Goal: Task Accomplishment & Management: Complete application form

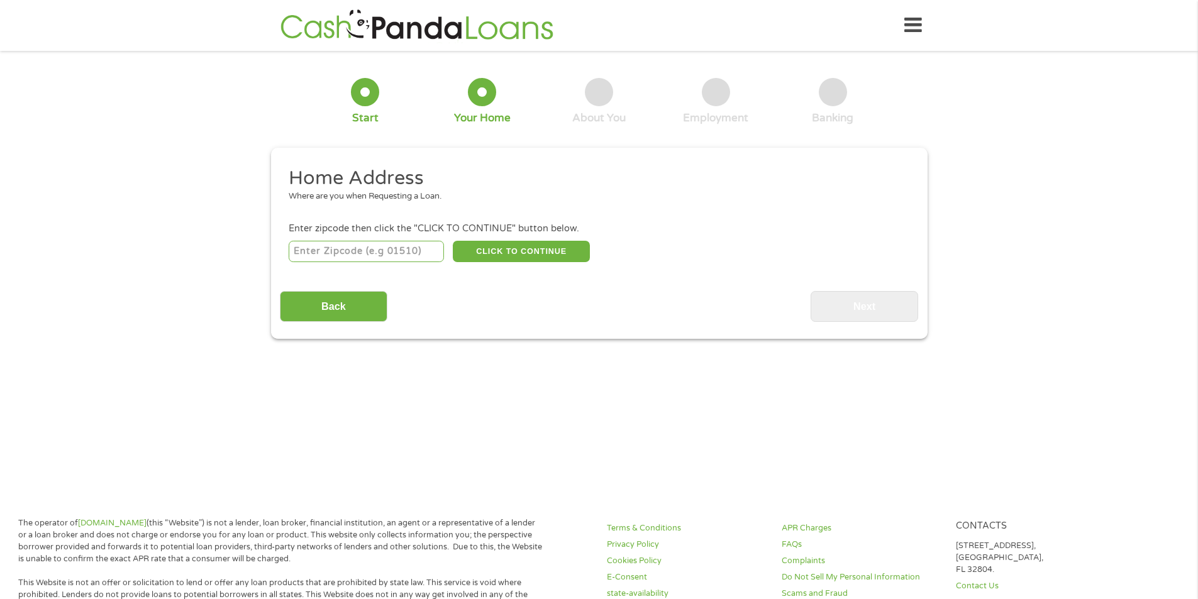
click at [387, 258] on input "number" at bounding box center [366, 251] width 155 height 21
type input "92027"
click at [500, 249] on button "CLICK TO CONTINUE" at bounding box center [521, 251] width 137 height 21
type input "92027"
type input "Escondido"
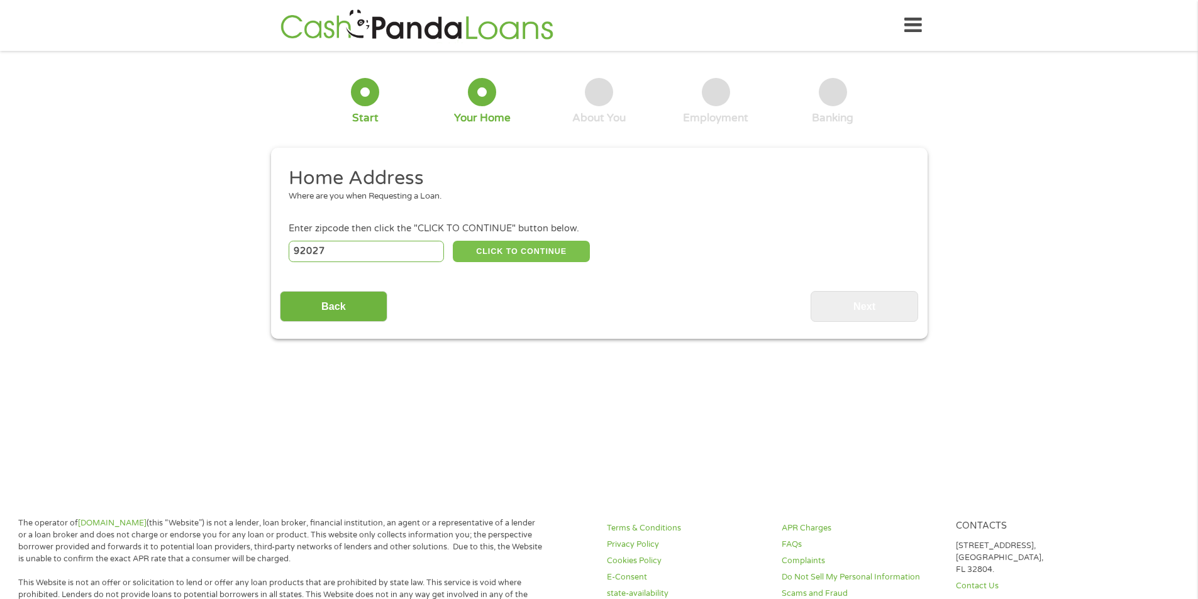
select select "[US_STATE]"
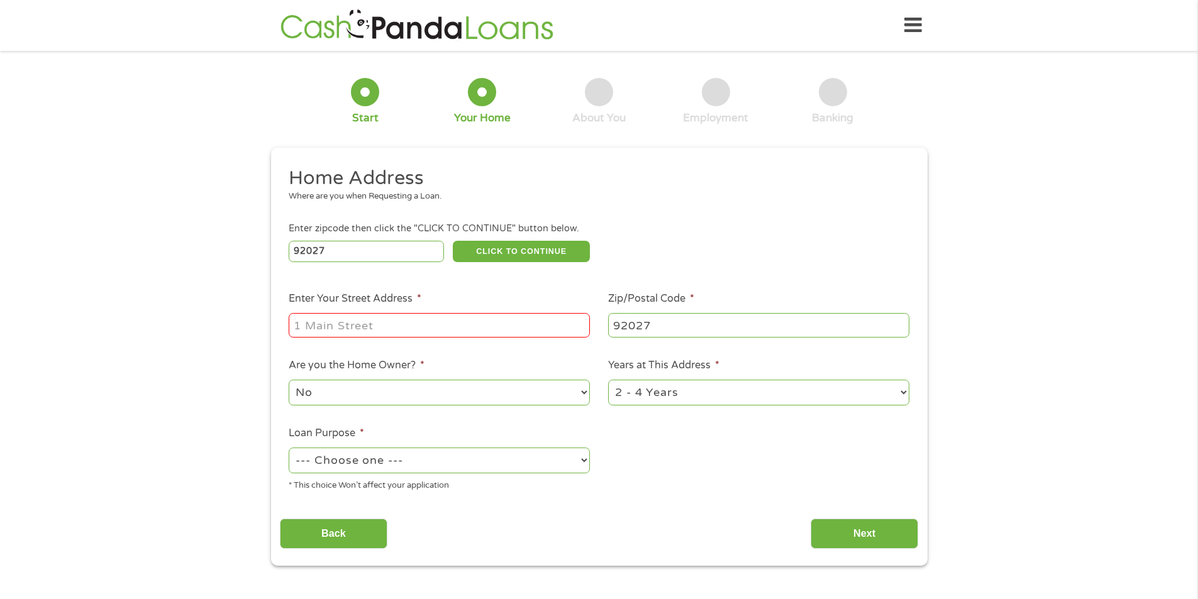
click at [416, 318] on input "Enter Your Street Address *" at bounding box center [439, 325] width 301 height 24
type input "[STREET_ADDRESS][US_STATE]"
click at [441, 397] on select "No Yes" at bounding box center [439, 393] width 301 height 26
click at [651, 397] on select "1 Year or less 1 - 2 Years 2 - 4 Years Over 4 Years" at bounding box center [758, 393] width 301 height 26
select select "60months"
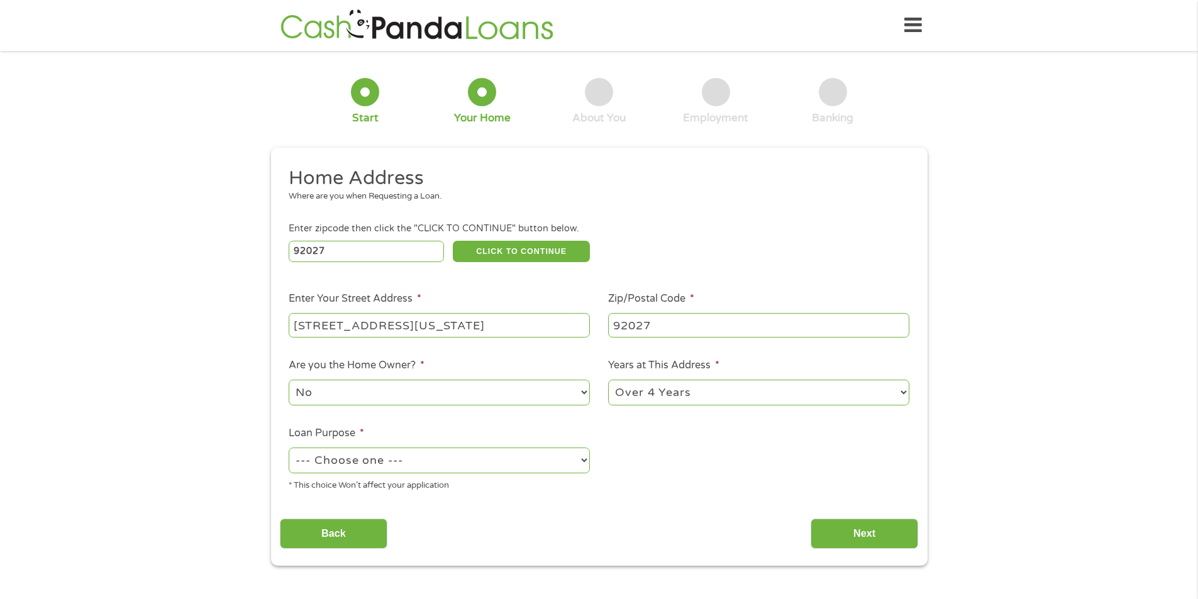
click at [608, 380] on select "1 Year or less 1 - 2 Years 2 - 4 Years Over 4 Years" at bounding box center [758, 393] width 301 height 26
click at [462, 465] on select "--- Choose one --- Pay Bills Debt Consolidation Home Improvement Major Purchase…" at bounding box center [439, 461] width 301 height 26
select select "other"
click at [289, 448] on select "--- Choose one --- Pay Bills Debt Consolidation Home Improvement Major Purchase…" at bounding box center [439, 461] width 301 height 26
click at [839, 538] on input "Next" at bounding box center [864, 534] width 108 height 31
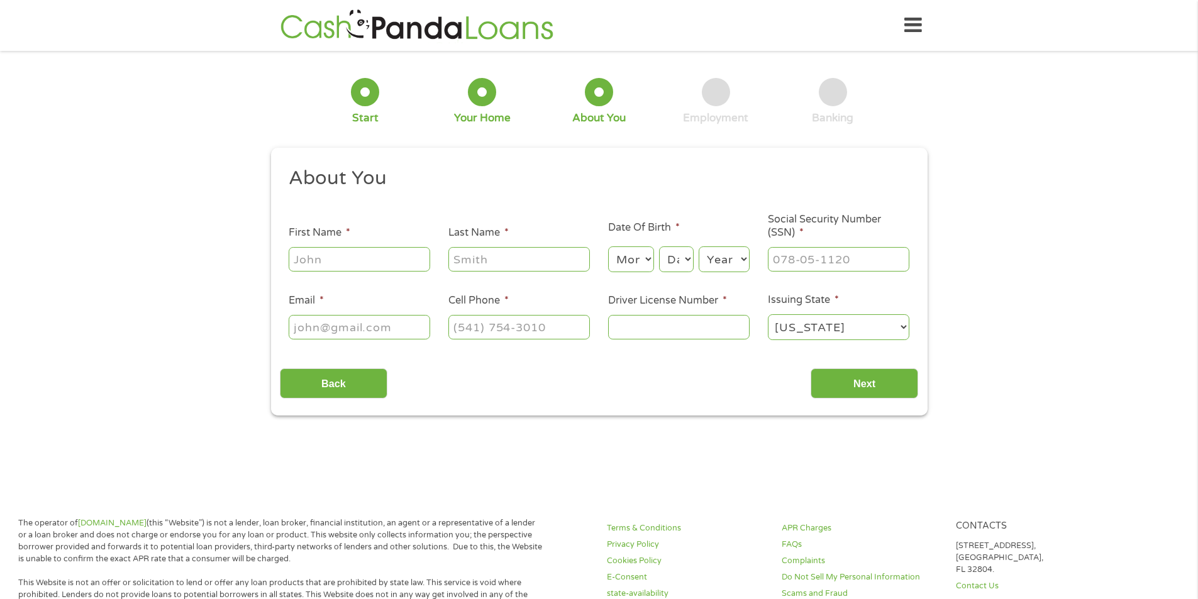
scroll to position [5, 5]
click at [322, 250] on input "First Name *" at bounding box center [359, 259] width 141 height 24
type input "angel"
click at [553, 265] on input "Last Name *" at bounding box center [518, 259] width 141 height 24
type input "[PERSON_NAME]"
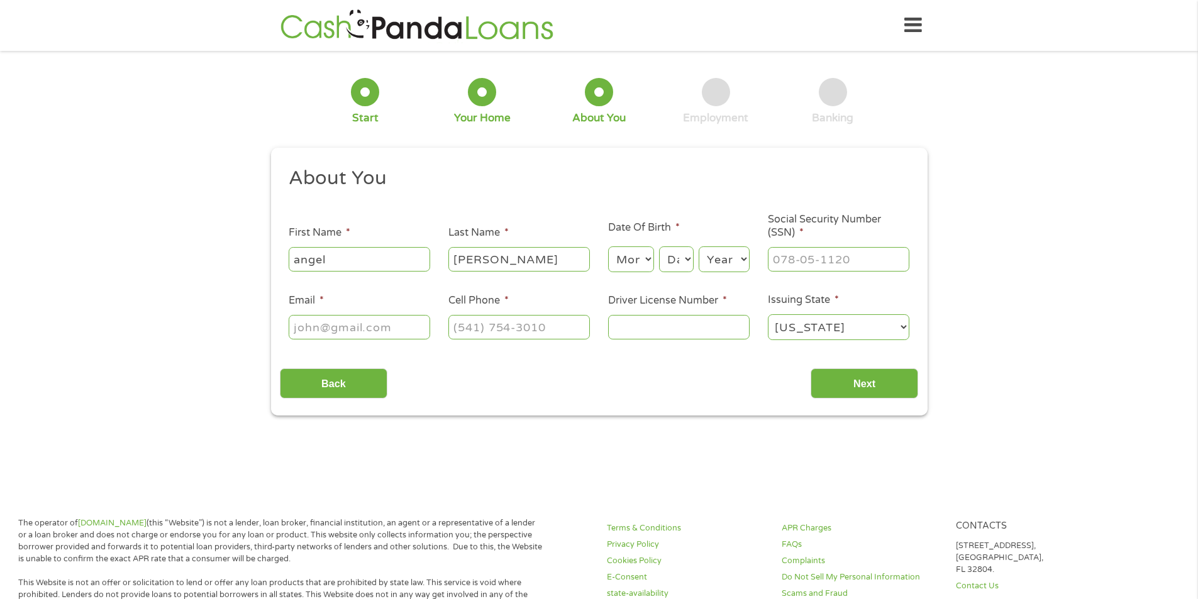
click at [627, 257] on select "Month 1 2 3 4 5 6 7 8 9 10 11 12" at bounding box center [631, 259] width 46 height 26
select select "8"
click at [608, 246] on select "Month 1 2 3 4 5 6 7 8 9 10 11 12" at bounding box center [631, 259] width 46 height 26
click at [669, 265] on select "Day 1 2 3 4 5 6 7 8 9 10 11 12 13 14 15 16 17 18 19 20 21 22 23 24 25 26 27 28 …" at bounding box center [676, 259] width 34 height 26
select select "7"
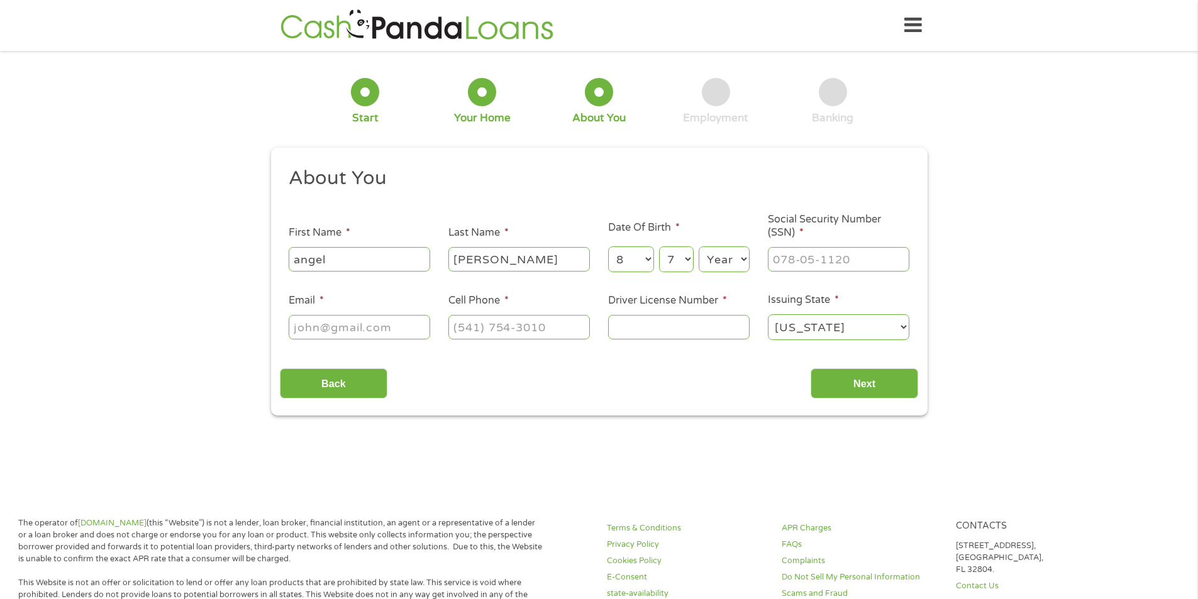
click at [659, 246] on select "Day 1 2 3 4 5 6 7 8 9 10 11 12 13 14 15 16 17 18 19 20 21 22 23 24 25 26 27 28 …" at bounding box center [676, 259] width 34 height 26
click at [728, 241] on div "Month Month 1 2 3 4 5 6 7 8 9 10 11 12 Day Day 1 2 3 4 5 6 7 8 9 10 11 12 13 14…" at bounding box center [678, 257] width 141 height 35
click at [726, 260] on select "Year [DATE] 2006 2005 2004 2003 2002 2001 2000 1999 1998 1997 1996 1995 1994 19…" at bounding box center [724, 259] width 51 height 26
select select "2005"
click at [699, 246] on select "Year [DATE] 2006 2005 2004 2003 2002 2001 2000 1999 1998 1997 1996 1995 1994 19…" at bounding box center [724, 259] width 51 height 26
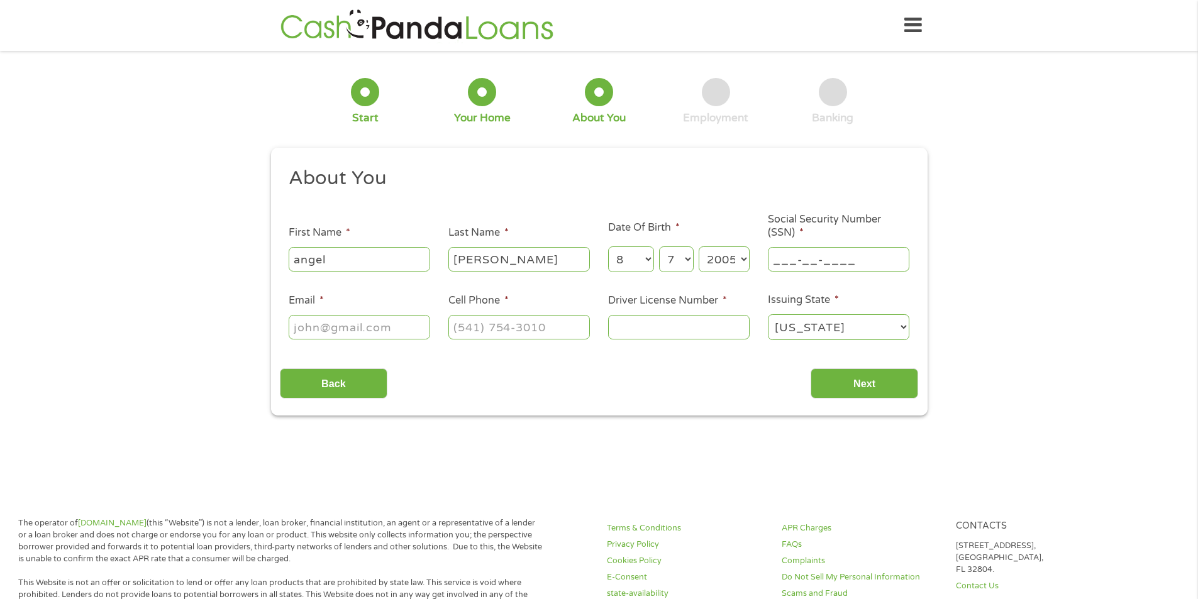
click at [780, 252] on input "___-__-____" at bounding box center [838, 259] width 141 height 24
type input "606-53-0447"
click at [345, 331] on input "Email *" at bounding box center [359, 327] width 141 height 24
type input "[EMAIL_ADDRESS][DOMAIN_NAME]"
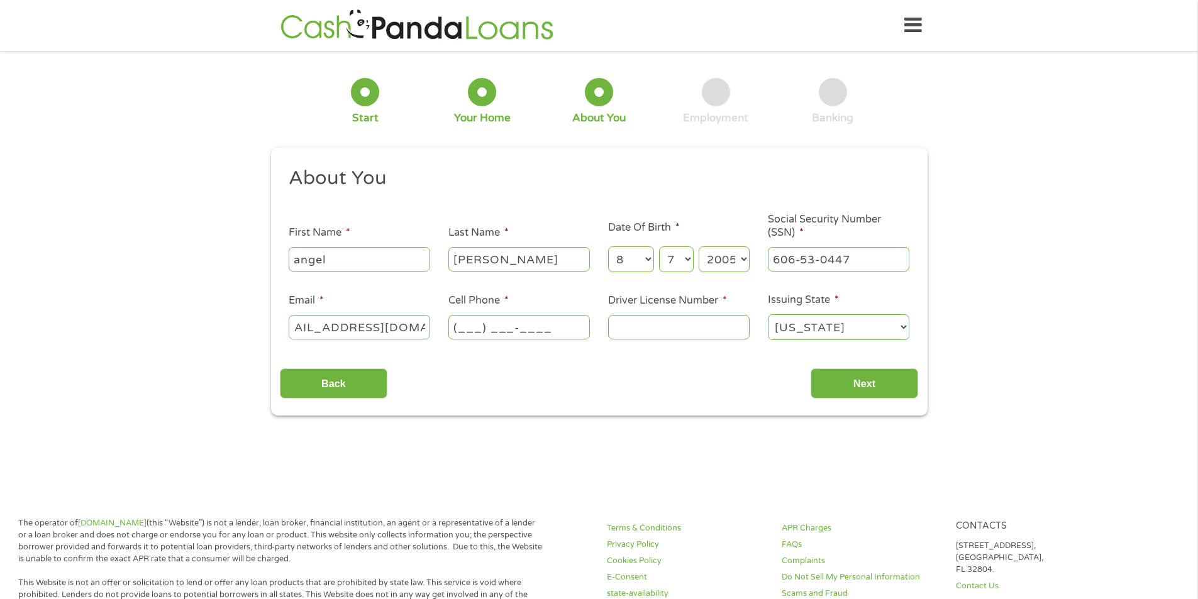
click at [476, 316] on input "(___) ___-____" at bounding box center [518, 327] width 141 height 24
type input "[PHONE_NUMBER]"
click at [660, 328] on input "Driver License Number *" at bounding box center [678, 327] width 141 height 24
type input "Y9972888"
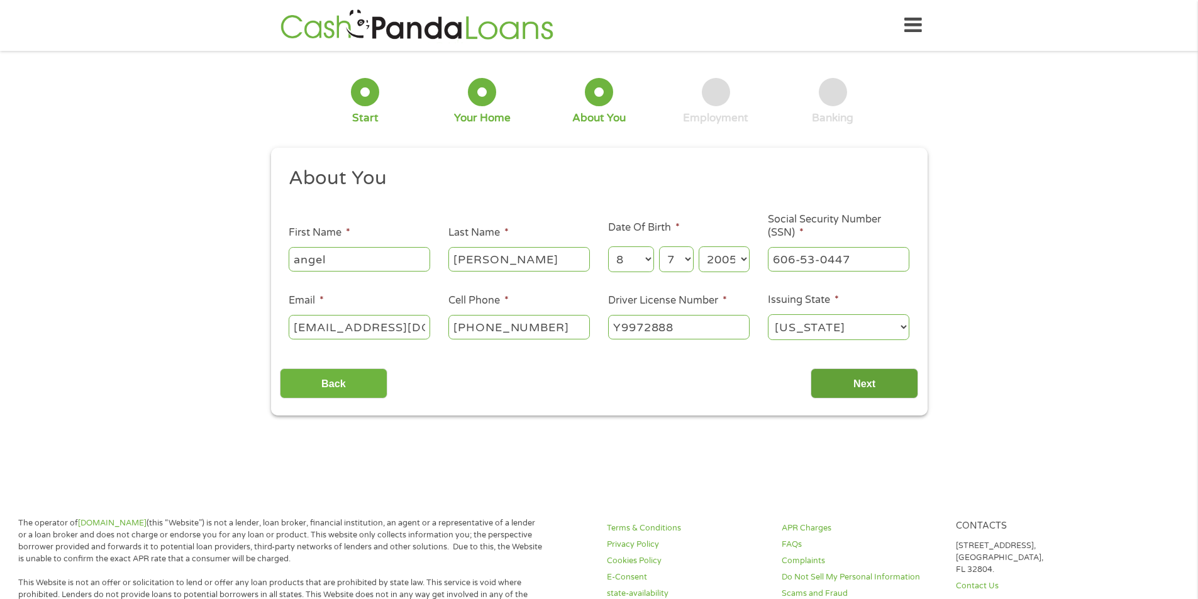
click at [817, 385] on input "Next" at bounding box center [864, 383] width 108 height 31
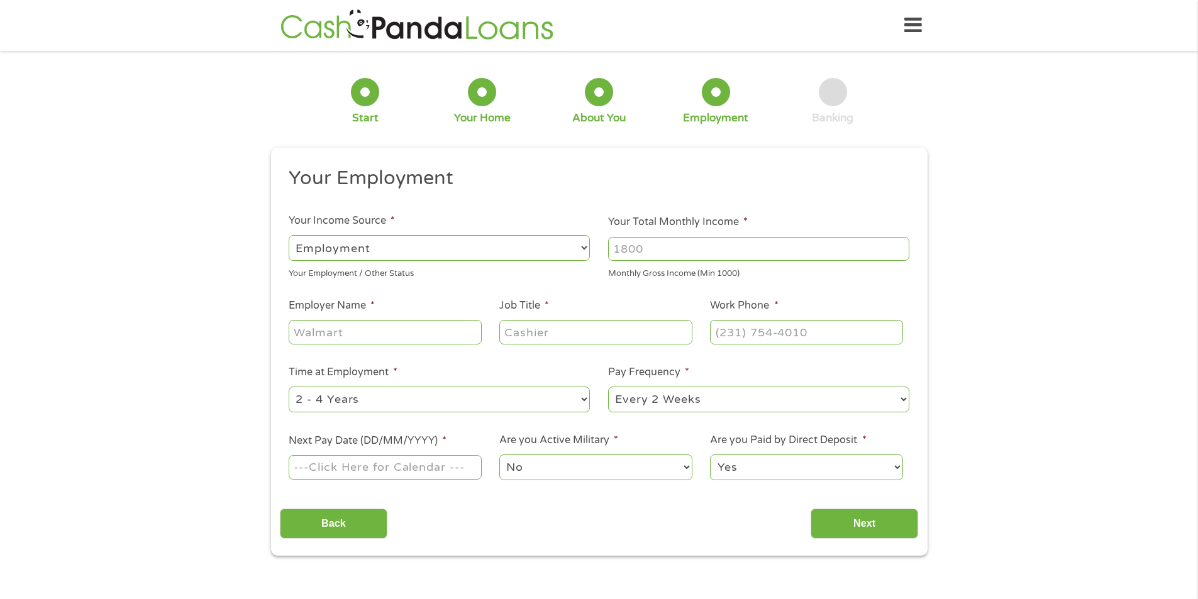
click at [431, 339] on input "Employer Name *" at bounding box center [385, 332] width 192 height 24
type input "atec"
click at [616, 332] on input "Job Title *" at bounding box center [595, 332] width 192 height 24
type input "machinist"
click at [804, 336] on input "(___) ___-____" at bounding box center [806, 332] width 192 height 24
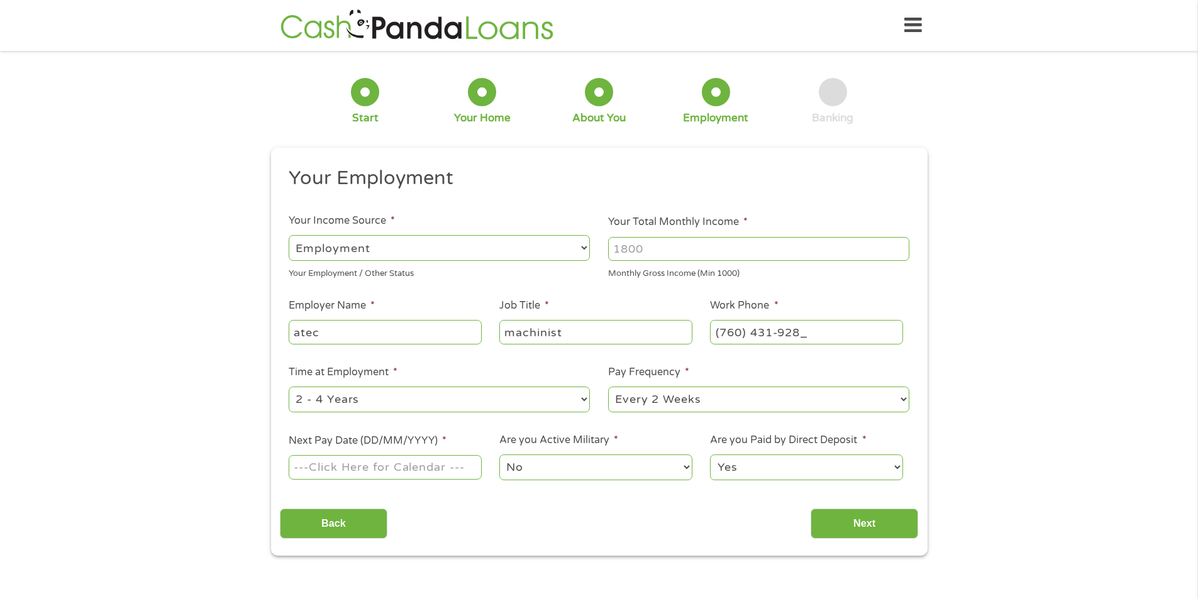
type input "[PHONE_NUMBER]"
click at [418, 467] on input "Next Pay Date (DD/MM/YYYY) *" at bounding box center [385, 467] width 192 height 24
type input "[DATE]"
click at [856, 519] on input "Next" at bounding box center [864, 524] width 108 height 31
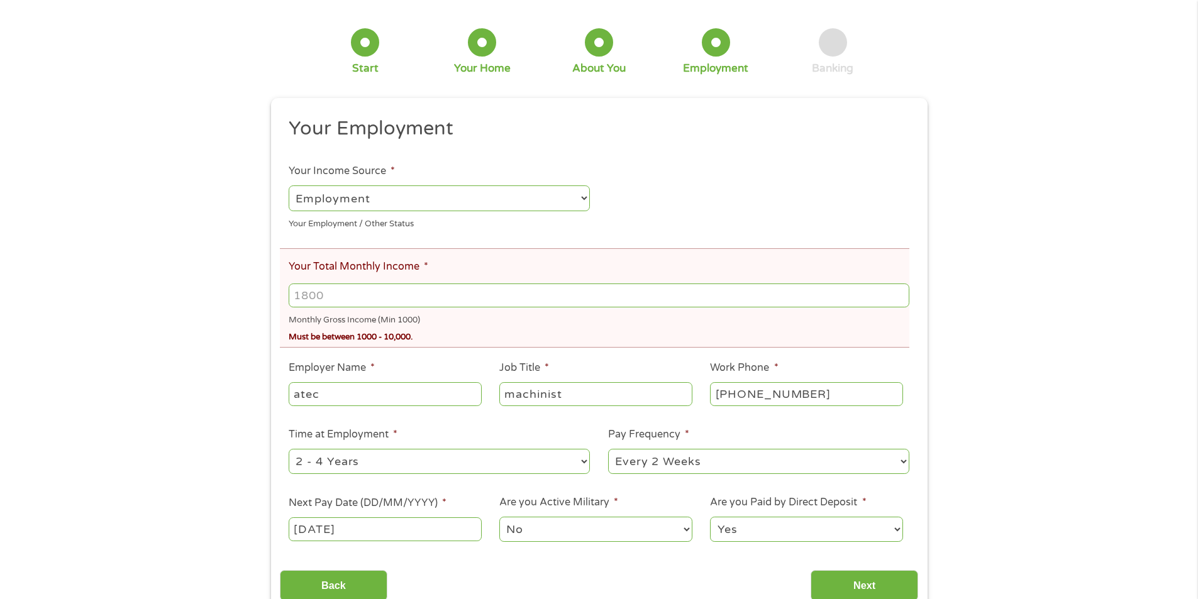
scroll to position [189, 0]
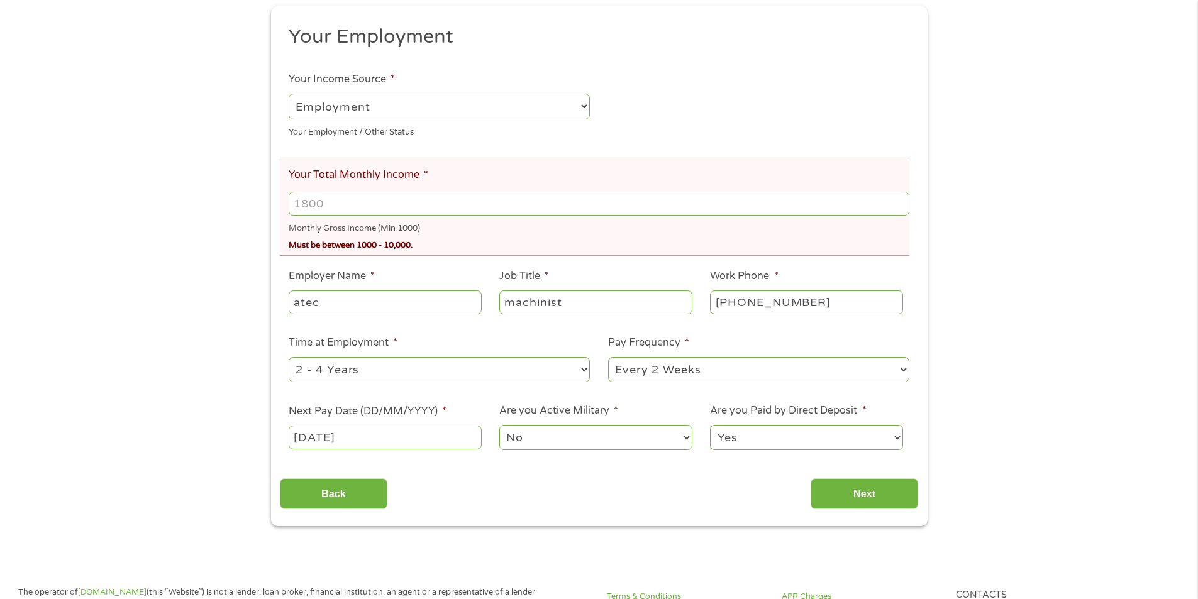
click at [441, 201] on input "Your Total Monthly Income *" at bounding box center [599, 204] width 620 height 24
type input "2900"
click at [856, 499] on input "Next" at bounding box center [864, 493] width 108 height 31
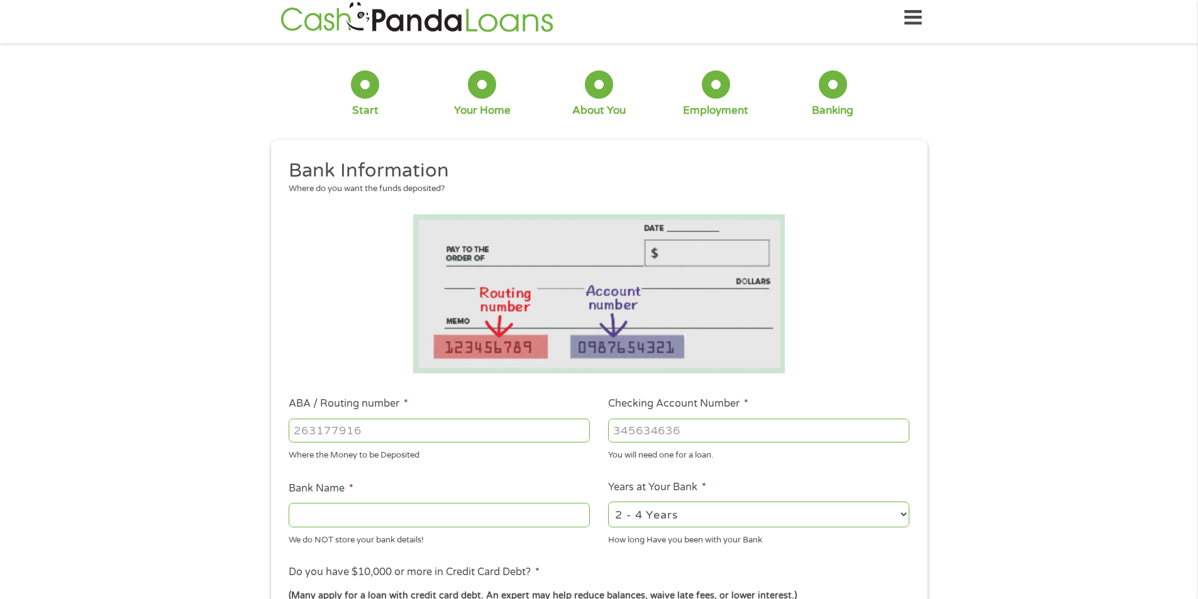
scroll to position [0, 0]
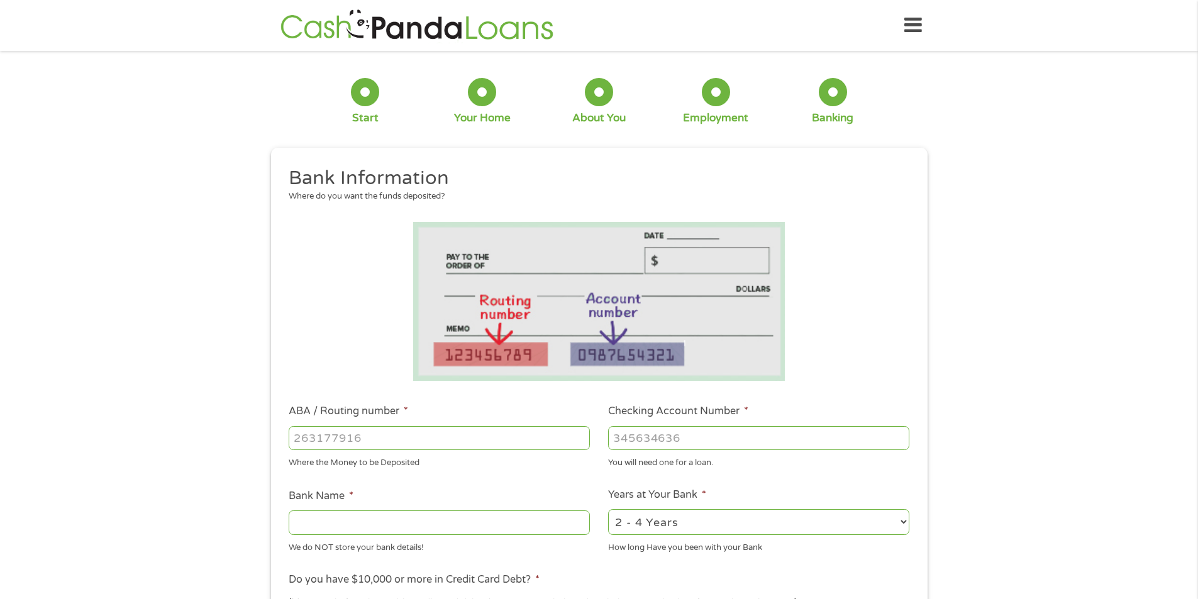
click at [341, 445] on input "ABA / Routing number *" at bounding box center [439, 438] width 301 height 24
type input "031101334"
type input "SoFi Bank, National Association"
type input "031101334"
click at [770, 420] on li "Checking Account Number * You will need one for a loan." at bounding box center [758, 436] width 319 height 65
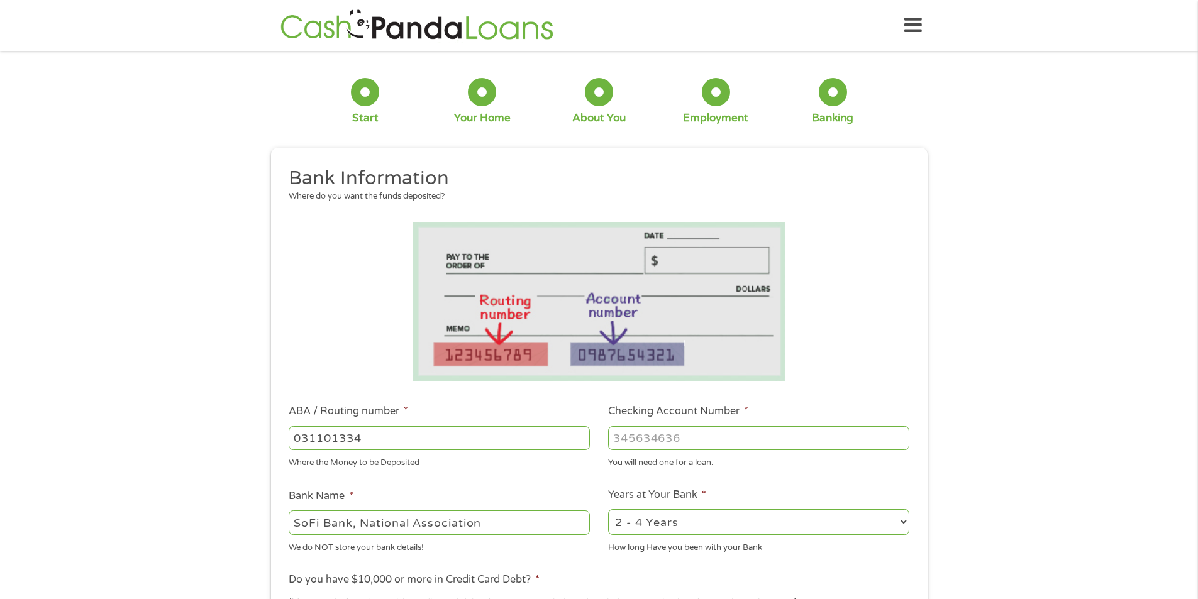
click at [763, 429] on input "Checking Account Number *" at bounding box center [758, 438] width 301 height 24
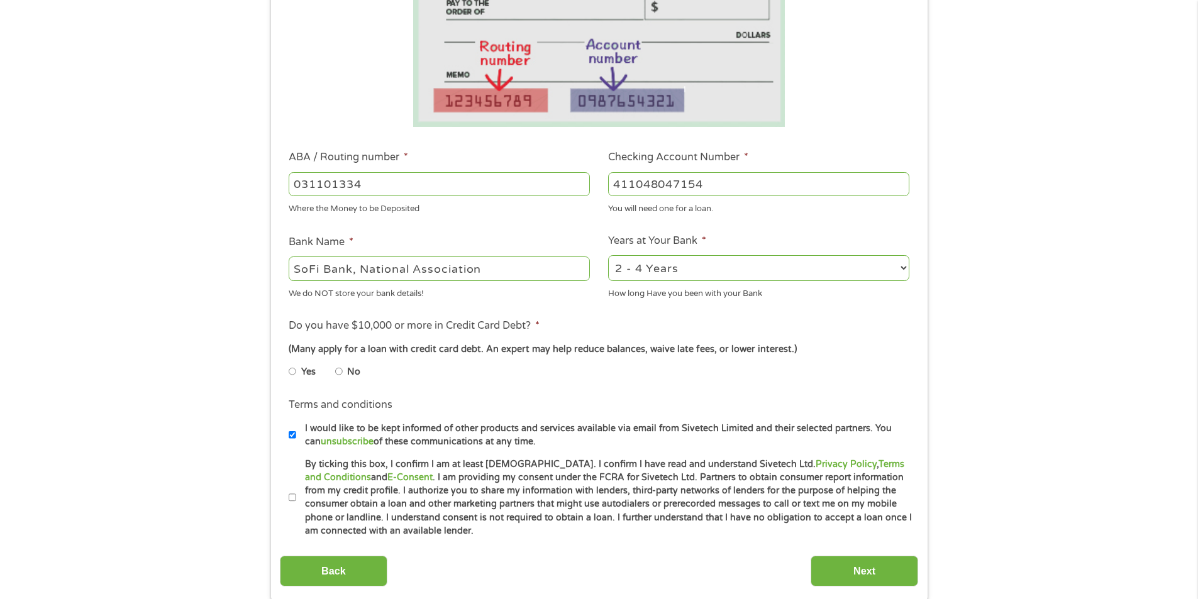
scroll to position [314, 0]
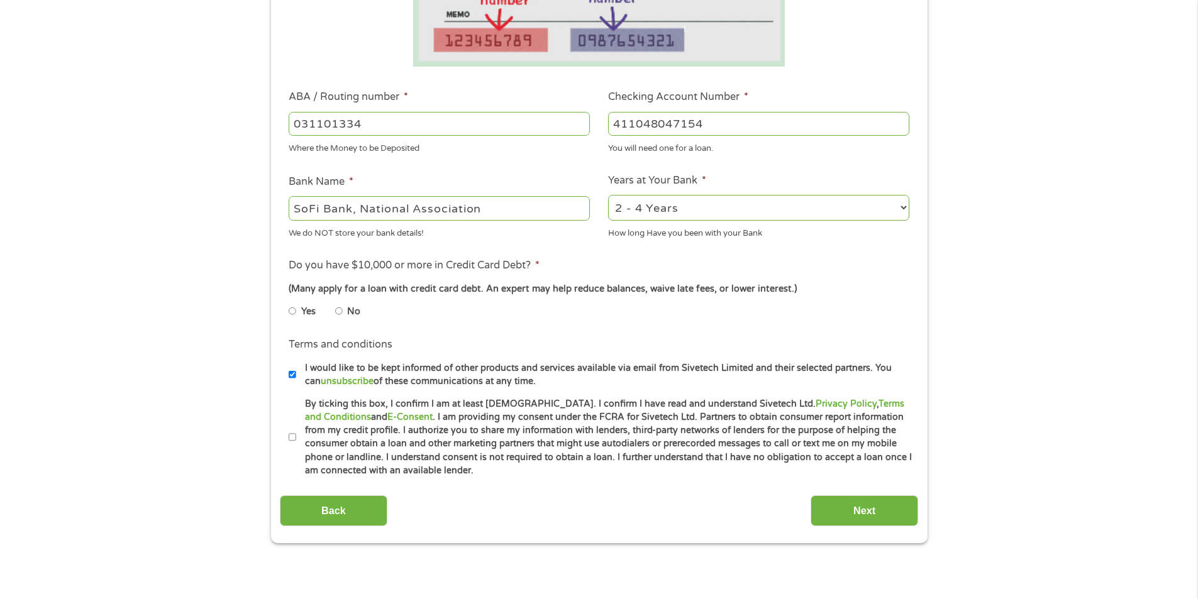
type input "411048047154"
click at [350, 314] on label "No" at bounding box center [353, 312] width 13 height 14
click at [343, 314] on input "No" at bounding box center [339, 311] width 8 height 20
radio input "true"
click at [319, 450] on label "By ticking this box, I confirm I am at least [DEMOGRAPHIC_DATA]. I confirm I ha…" at bounding box center [604, 437] width 617 height 80
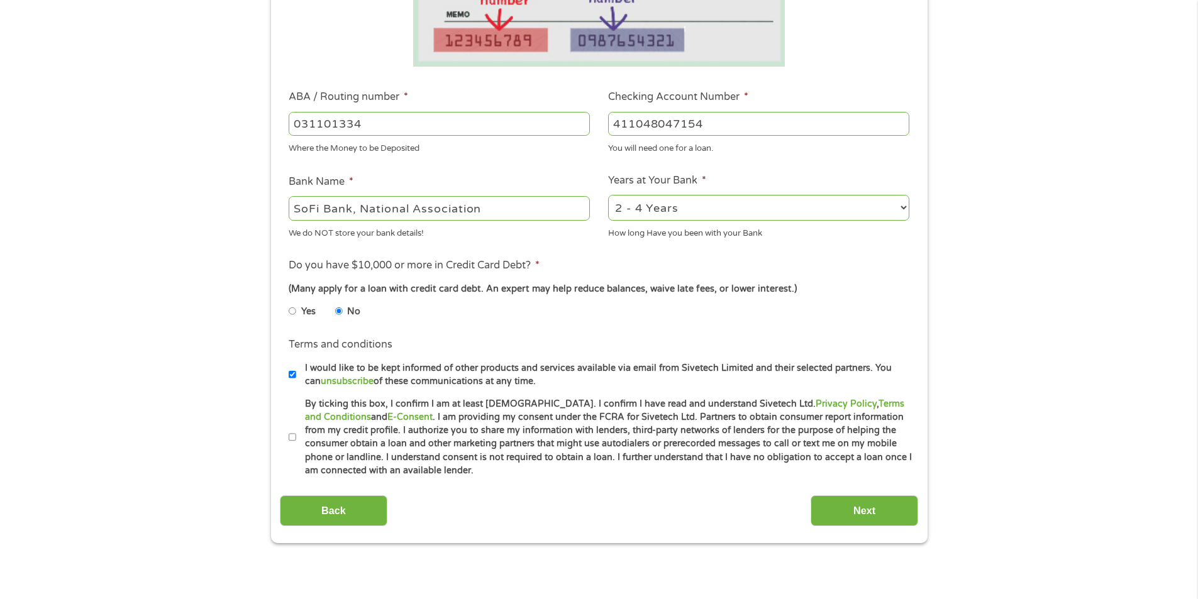
click at [296, 448] on input "By ticking this box, I confirm I am at least [DEMOGRAPHIC_DATA]. I confirm I ha…" at bounding box center [293, 438] width 8 height 20
checkbox input "true"
click at [509, 371] on label "I would like to be kept informed of other products and services available via e…" at bounding box center [604, 375] width 617 height 27
click at [296, 371] on input "I would like to be kept informed of other products and services available via e…" at bounding box center [293, 375] width 8 height 20
checkbox input "false"
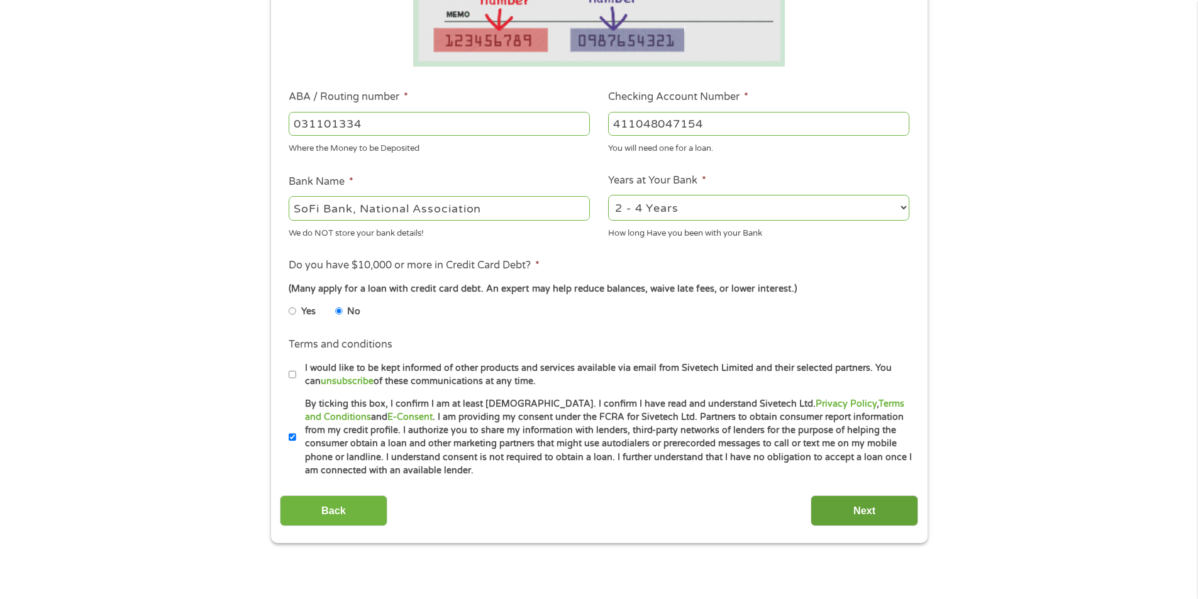
click at [855, 514] on input "Next" at bounding box center [864, 510] width 108 height 31
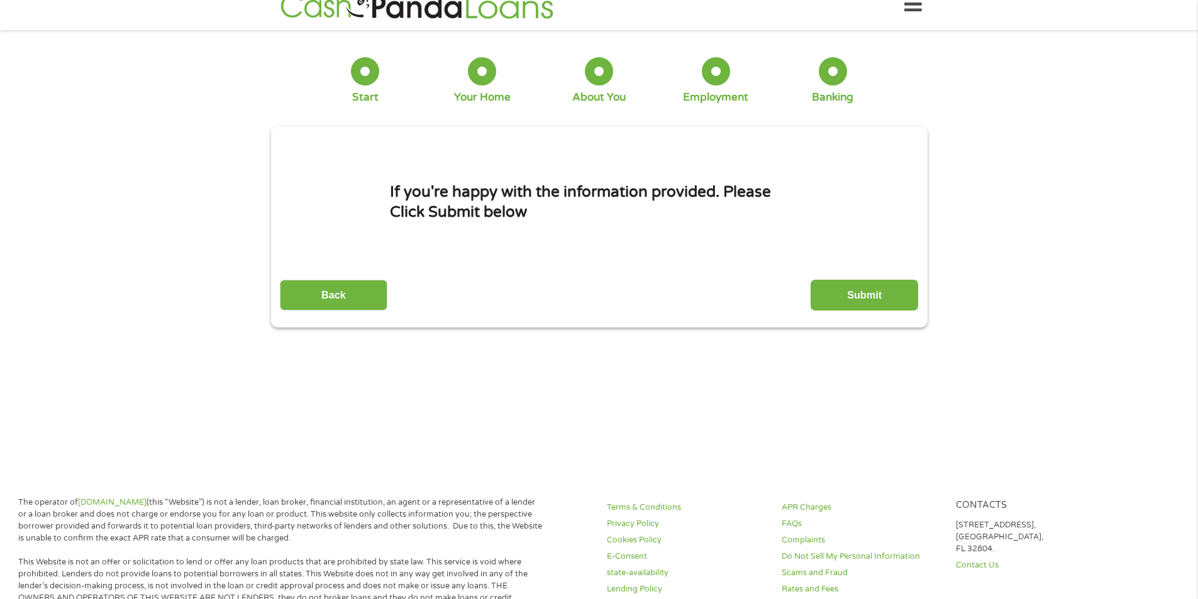
scroll to position [0, 0]
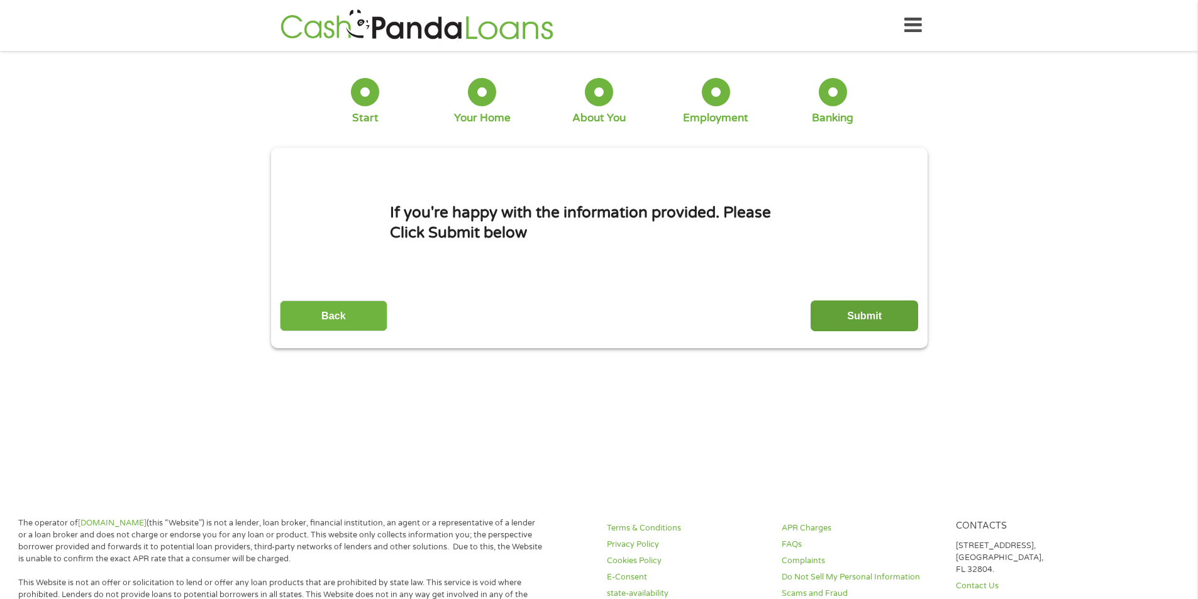
click at [875, 315] on input "Submit" at bounding box center [864, 316] width 108 height 31
